Goal: Information Seeking & Learning: Learn about a topic

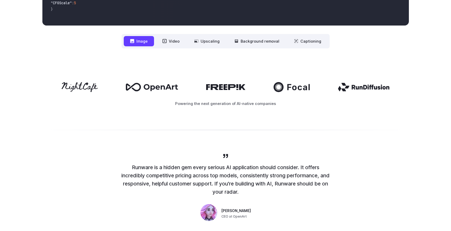
scroll to position [233, 0]
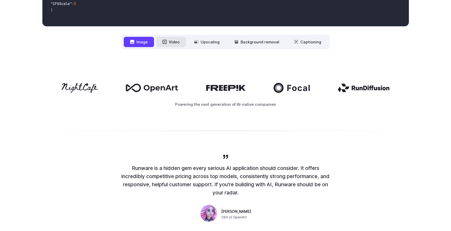
click at [171, 42] on button "Video" at bounding box center [171, 42] width 30 height 10
click at [145, 41] on button "Image" at bounding box center [139, 42] width 30 height 10
click at [260, 45] on button "Background removal" at bounding box center [257, 42] width 58 height 10
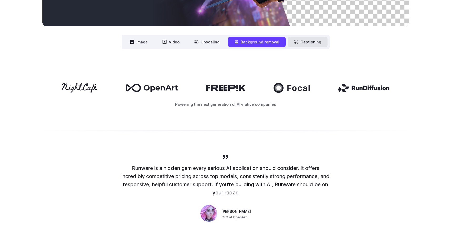
drag, startPoint x: 302, startPoint y: 43, endPoint x: 287, endPoint y: 45, distance: 15.1
click at [301, 43] on button "Captioning" at bounding box center [308, 42] width 40 height 10
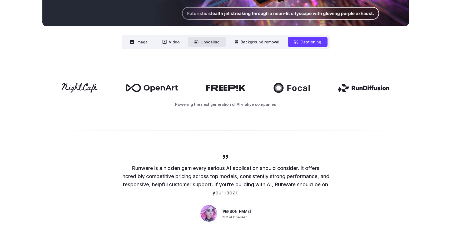
click at [215, 44] on button "Upscaling" at bounding box center [207, 42] width 38 height 10
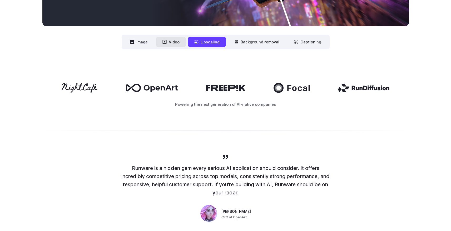
click at [179, 44] on button "Video" at bounding box center [171, 42] width 30 height 10
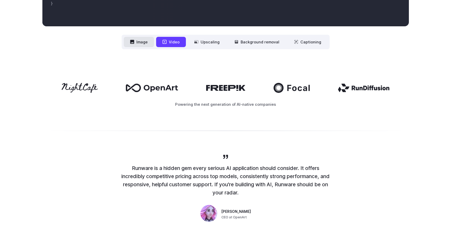
click at [141, 43] on button "Image" at bounding box center [139, 42] width 30 height 10
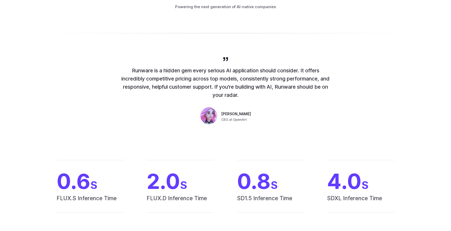
scroll to position [0, 0]
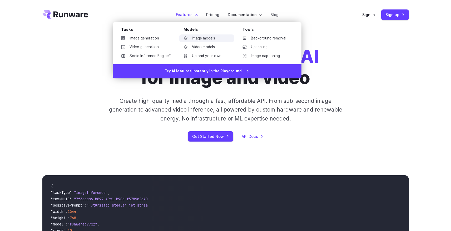
click at [200, 39] on link "Image models" at bounding box center [206, 38] width 55 height 8
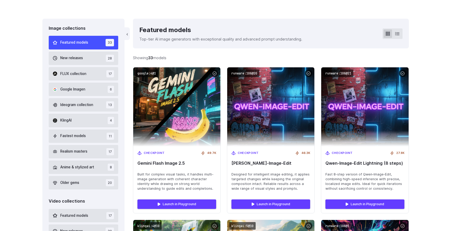
scroll to position [141, 0]
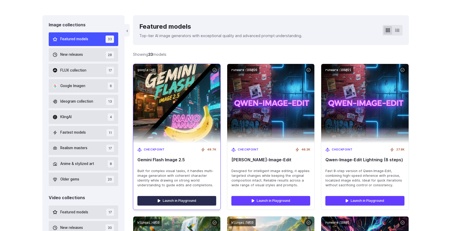
click at [177, 201] on link "Launch in Playground" at bounding box center [176, 200] width 79 height 9
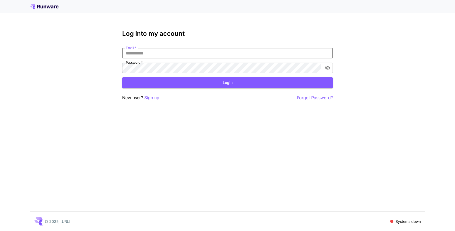
click at [207, 55] on input "Email   *" at bounding box center [227, 53] width 211 height 11
